Goal: Find specific page/section: Find specific page/section

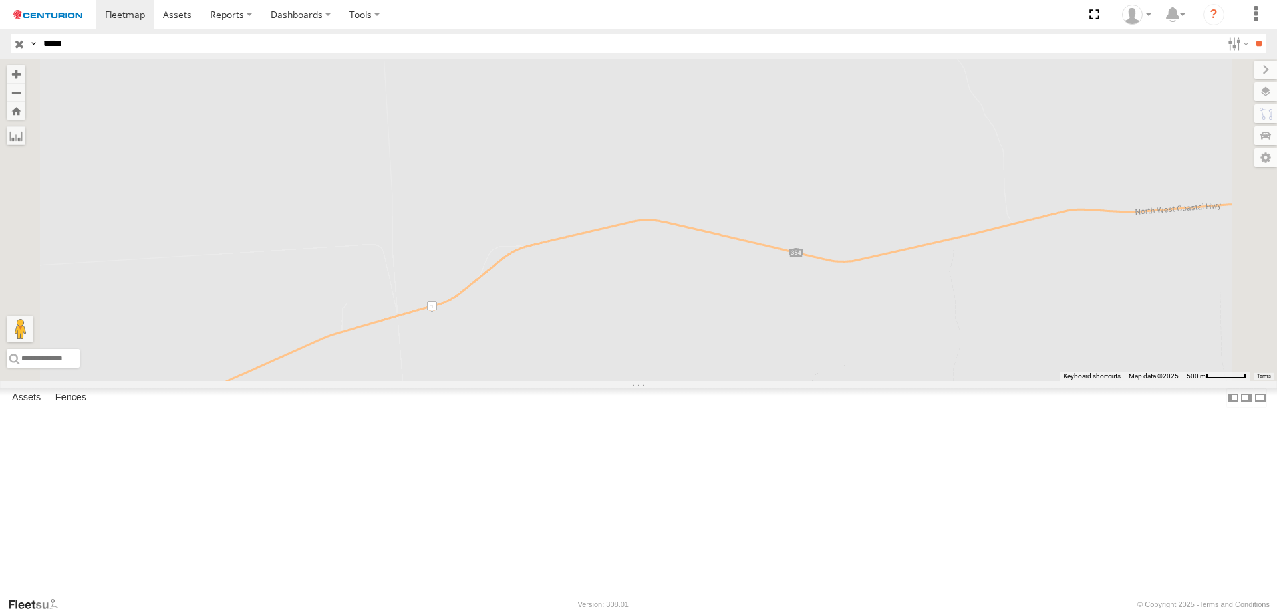
click at [86, 45] on input "*****" at bounding box center [630, 43] width 1184 height 19
type input "**"
click at [1251, 34] on input "**" at bounding box center [1258, 43] width 15 height 19
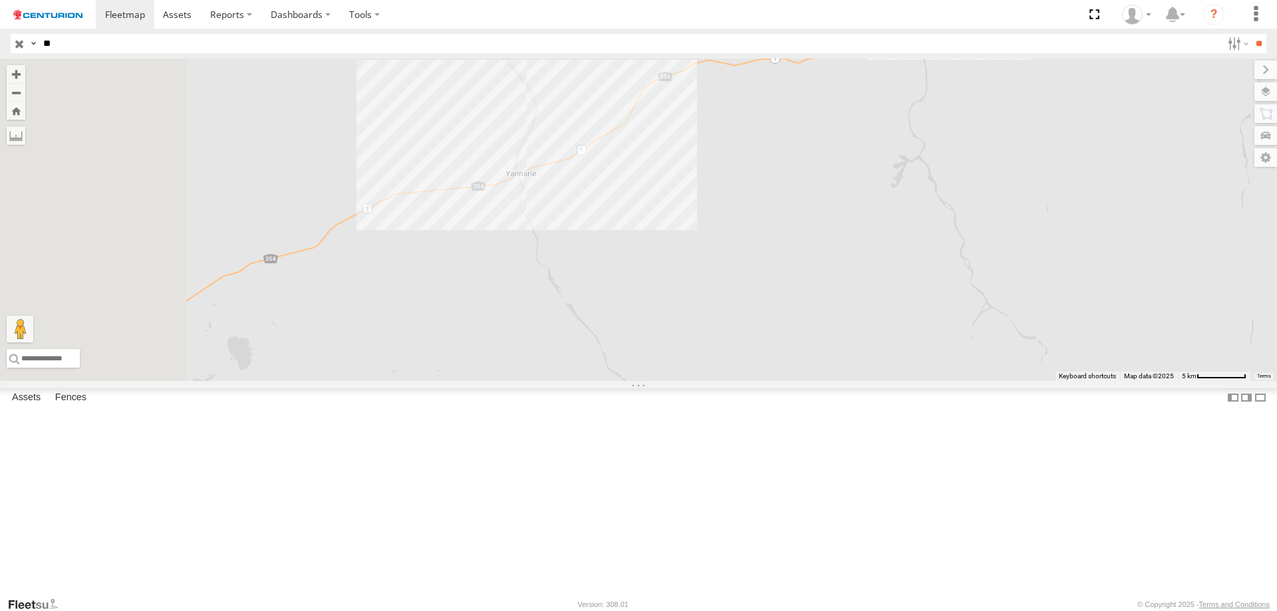
drag, startPoint x: 792, startPoint y: 264, endPoint x: 813, endPoint y: 245, distance: 28.2
click at [813, 245] on div at bounding box center [638, 220] width 1277 height 323
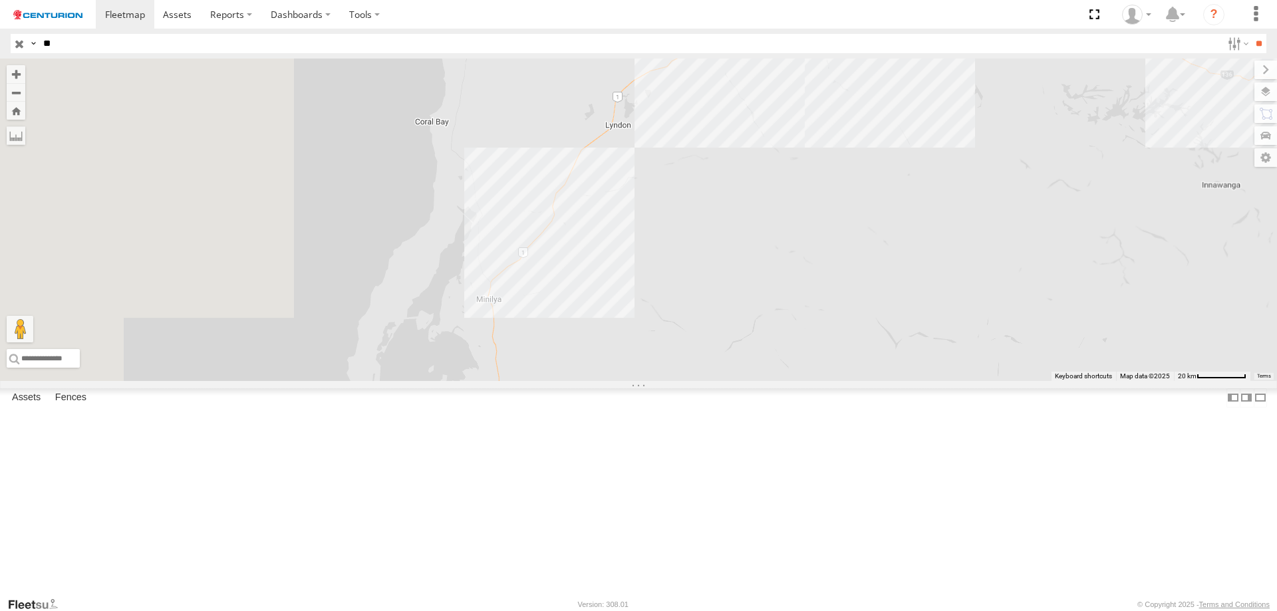
drag, startPoint x: 584, startPoint y: 504, endPoint x: 814, endPoint y: 225, distance: 361.9
click at [814, 225] on div at bounding box center [638, 220] width 1277 height 323
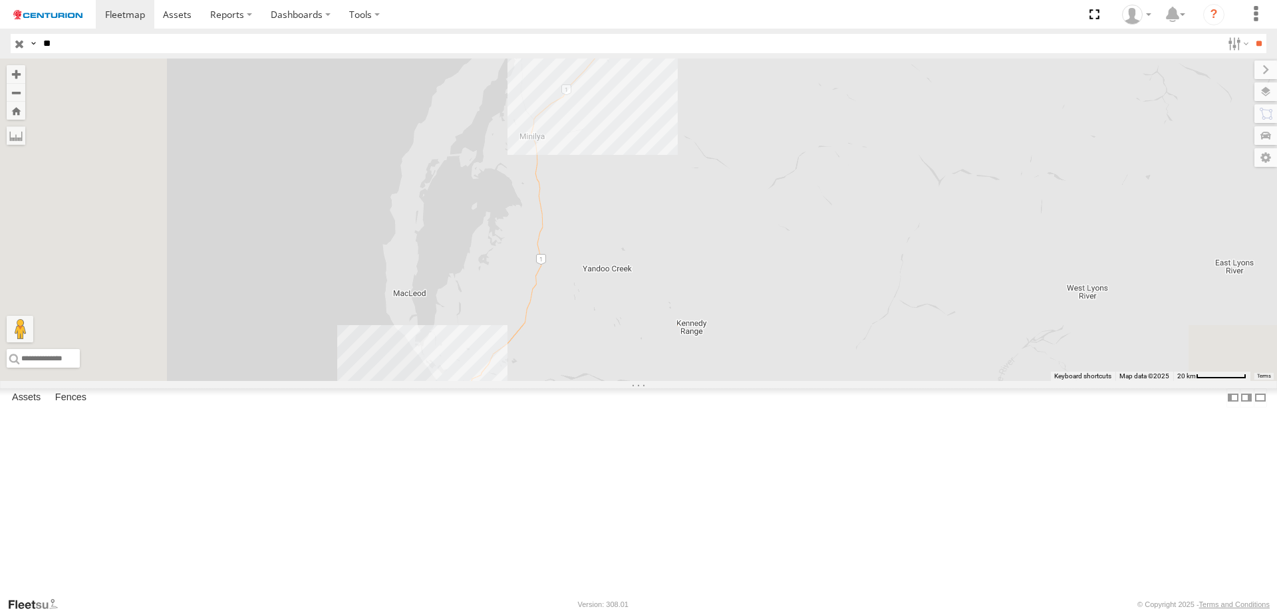
drag, startPoint x: 716, startPoint y: 407, endPoint x: 813, endPoint y: 108, distance: 314.5
click at [813, 108] on div at bounding box center [638, 220] width 1277 height 323
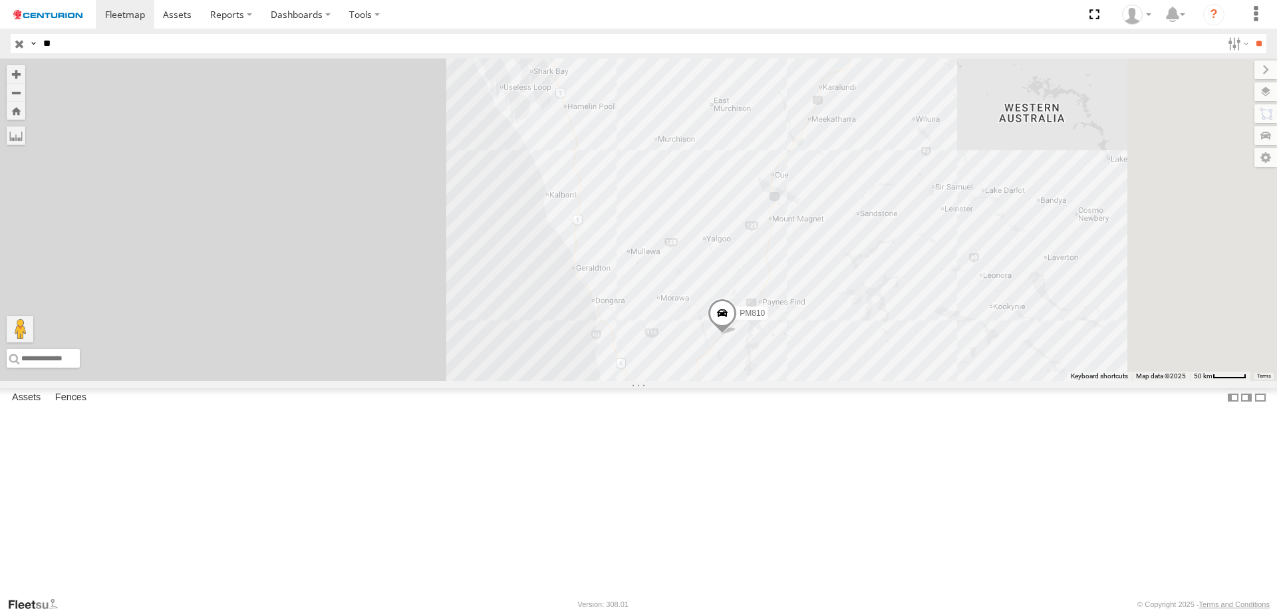
drag, startPoint x: 877, startPoint y: 484, endPoint x: 867, endPoint y: 406, distance: 77.8
click at [749, 324] on div "PM706 PM810 PM728" at bounding box center [638, 220] width 1277 height 323
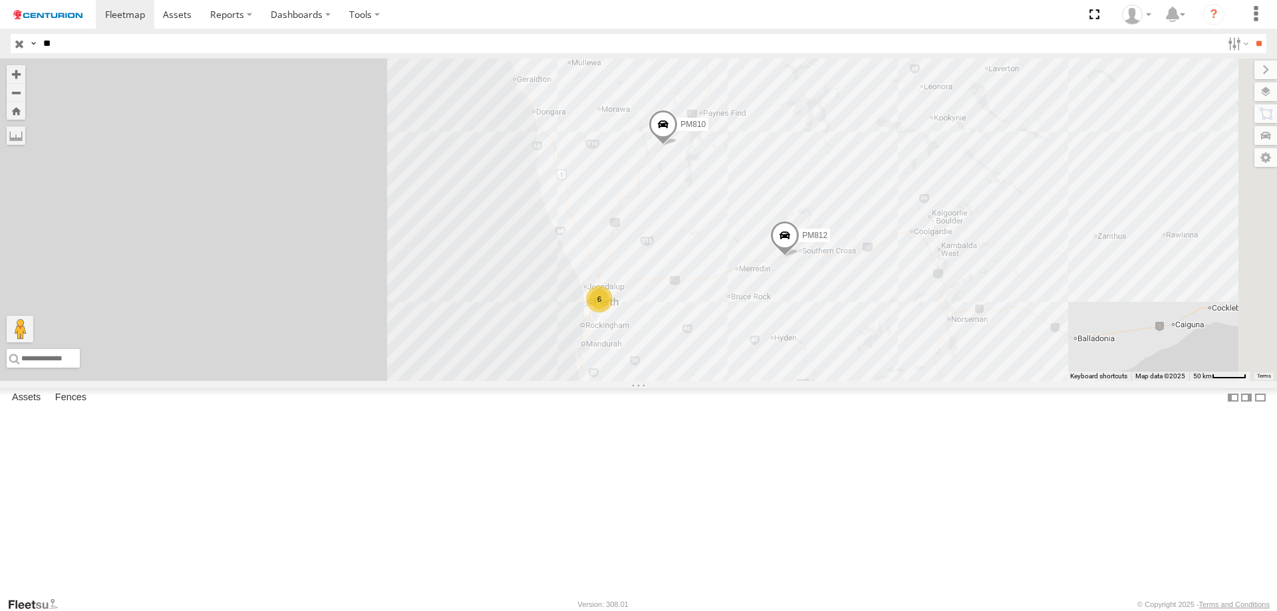
drag, startPoint x: 867, startPoint y: 541, endPoint x: 799, endPoint y: 311, distance: 240.1
click at [799, 311] on div "PM706 PM810 PM728 6 PM812" at bounding box center [638, 220] width 1277 height 323
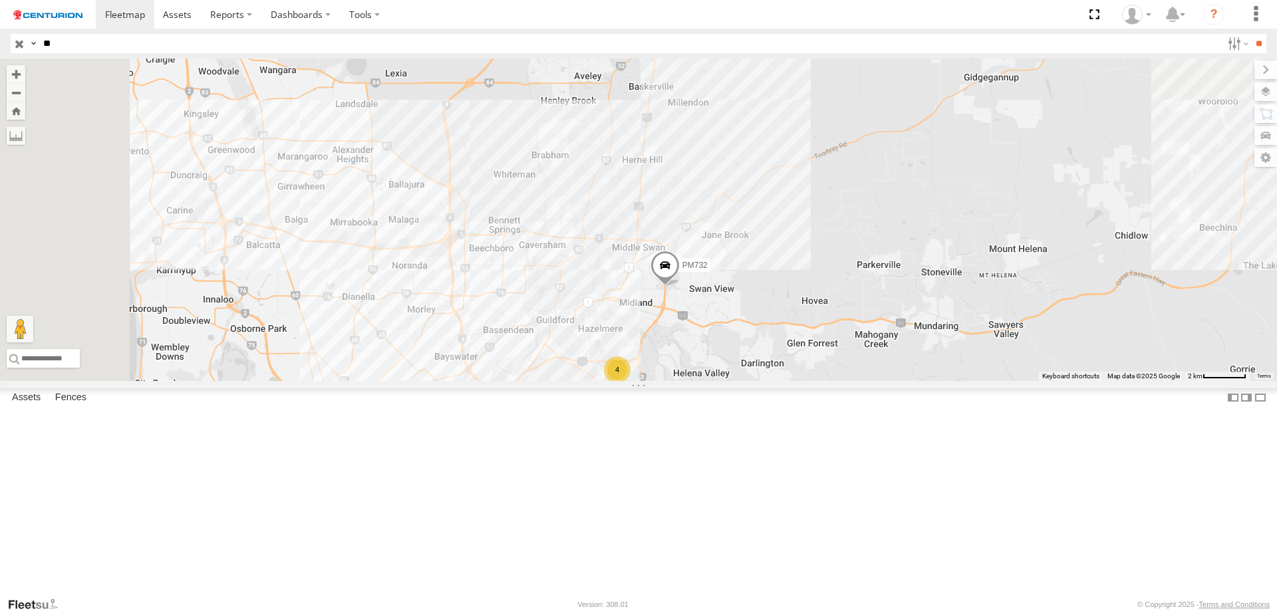
drag, startPoint x: 712, startPoint y: 171, endPoint x: 875, endPoint y: 409, distance: 288.5
click at [875, 381] on div "PM706 PM810 PM728 PM812 PM821 4 PM732" at bounding box center [638, 220] width 1277 height 323
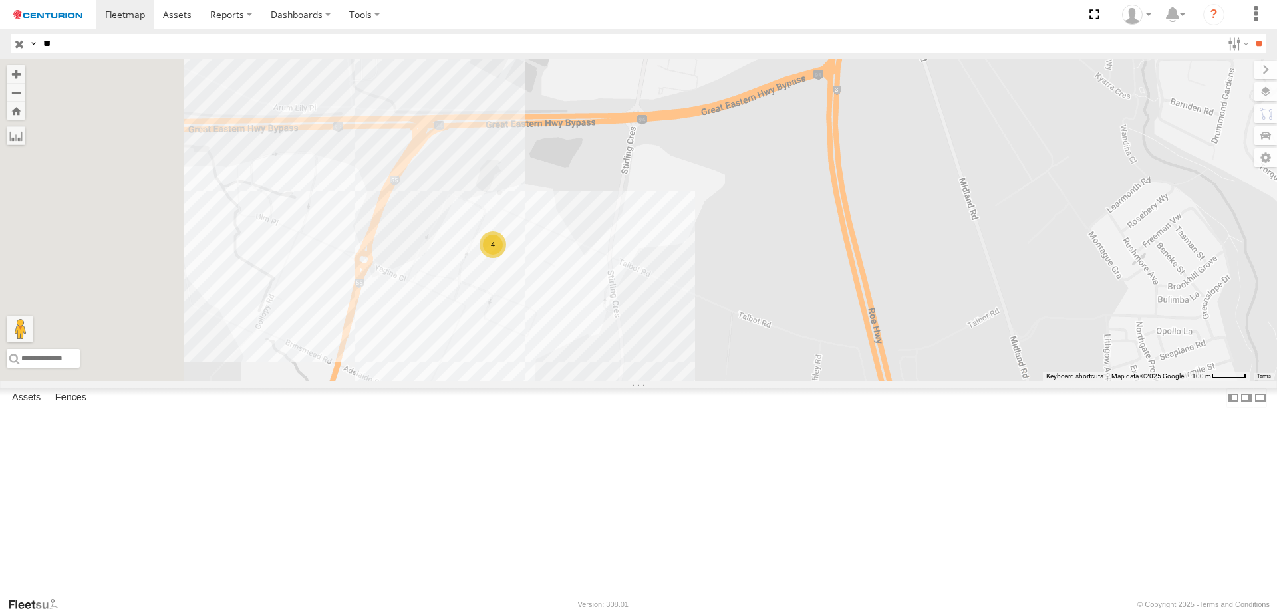
drag, startPoint x: 748, startPoint y: 398, endPoint x: 889, endPoint y: 363, distance: 145.8
click at [889, 363] on div "4" at bounding box center [638, 220] width 1277 height 323
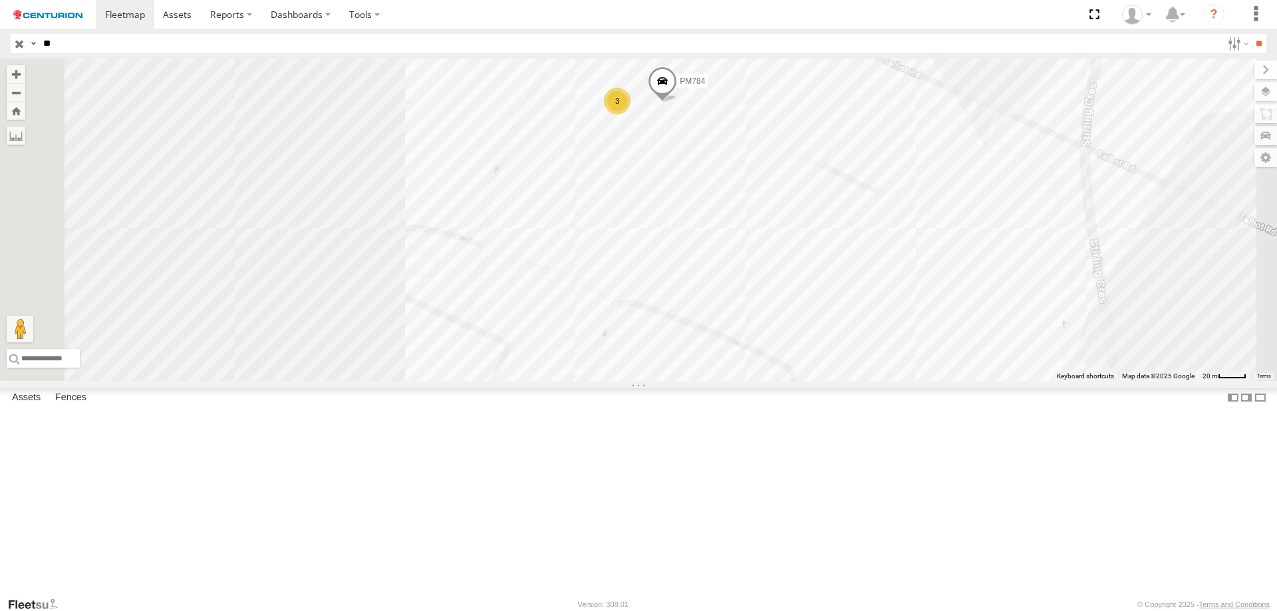
drag, startPoint x: 957, startPoint y: 300, endPoint x: 1006, endPoint y: 286, distance: 50.5
click at [1006, 286] on div "PM784 3" at bounding box center [638, 220] width 1277 height 323
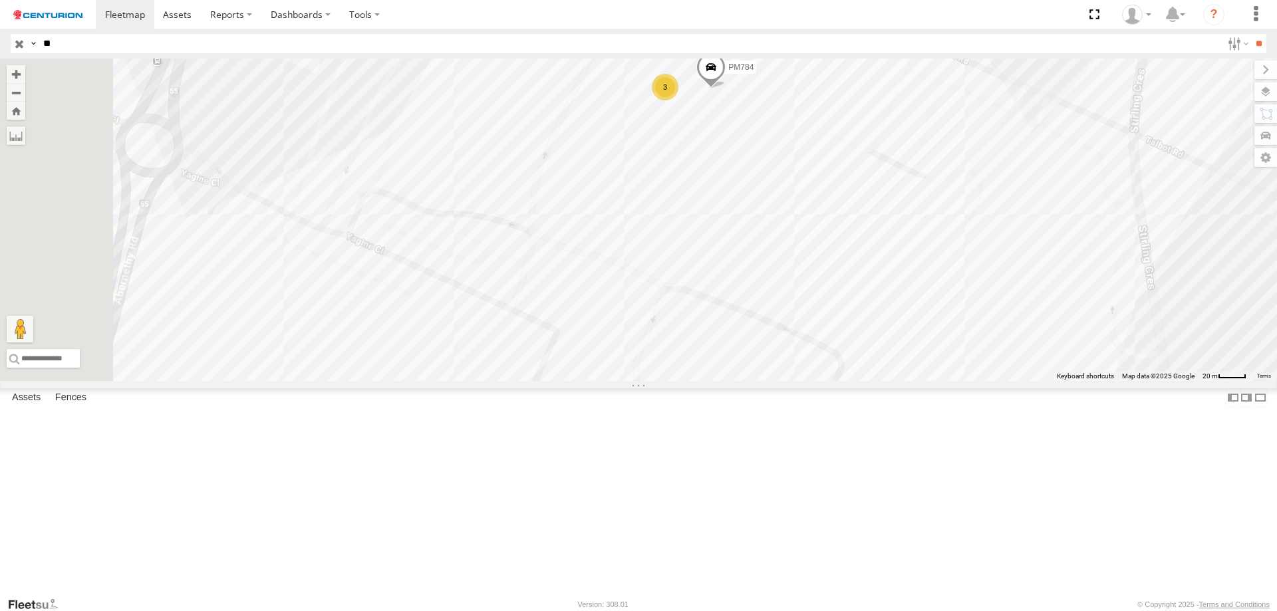
click at [678, 100] on div "3" at bounding box center [665, 87] width 27 height 27
